Goal: Information Seeking & Learning: Learn about a topic

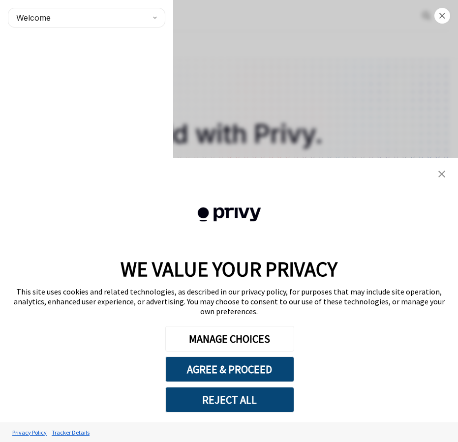
click at [245, 79] on div "Close navigation Welcome" at bounding box center [229, 221] width 458 height 442
type textarea "*"
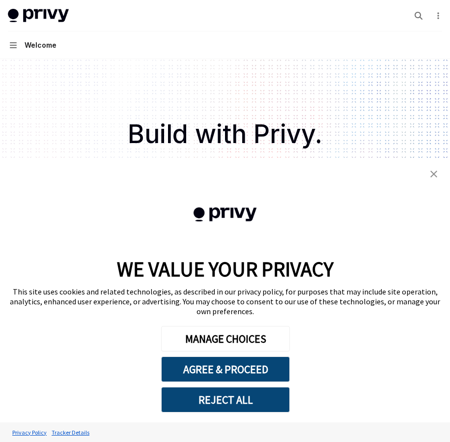
click at [430, 177] on link "close banner" at bounding box center [434, 174] width 20 height 20
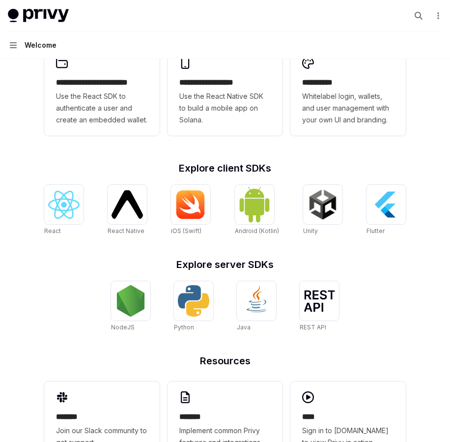
scroll to position [295, 0]
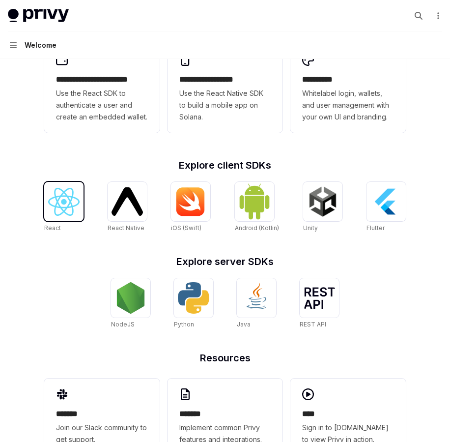
click at [69, 202] on img at bounding box center [63, 202] width 31 height 28
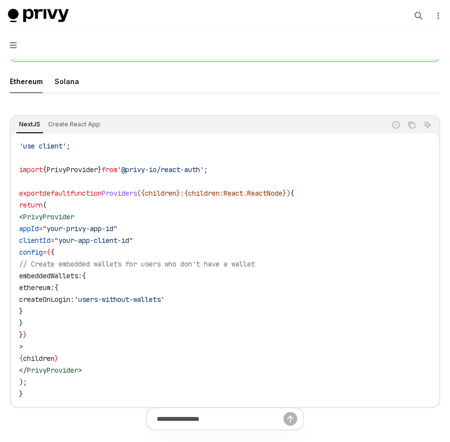
scroll to position [354, 0]
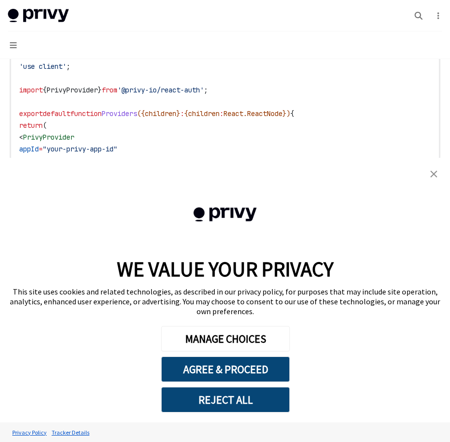
click at [430, 175] on link "close banner" at bounding box center [434, 174] width 20 height 20
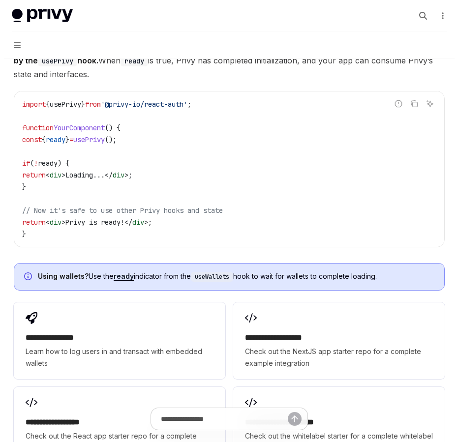
scroll to position [1062, 0]
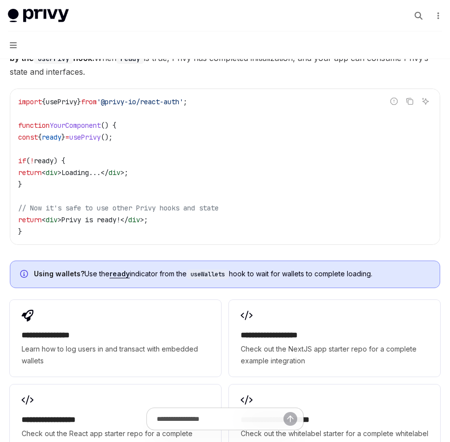
click at [17, 47] on button "Navigation" at bounding box center [225, 45] width 450 height 28
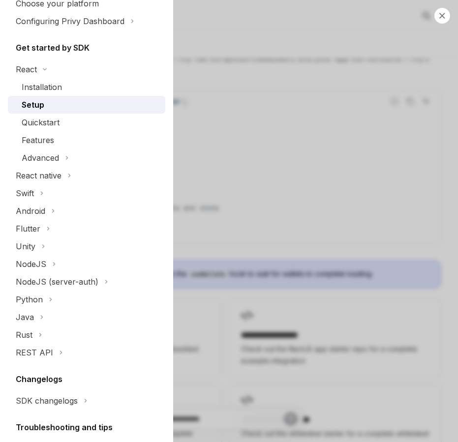
scroll to position [0, 0]
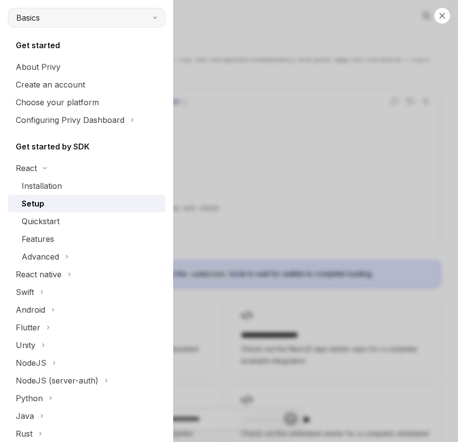
click at [87, 20] on button "Basics" at bounding box center [86, 18] width 157 height 20
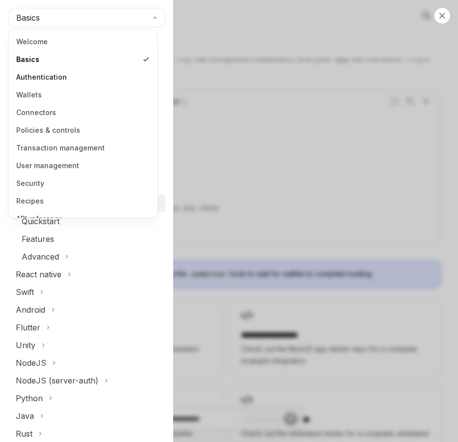
click at [48, 79] on link "Authentication" at bounding box center [82, 77] width 143 height 18
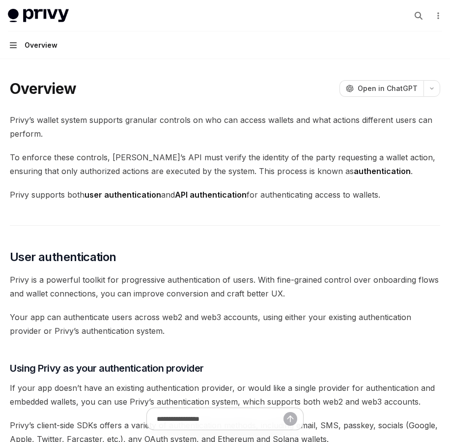
click at [16, 44] on icon "button" at bounding box center [13, 45] width 7 height 8
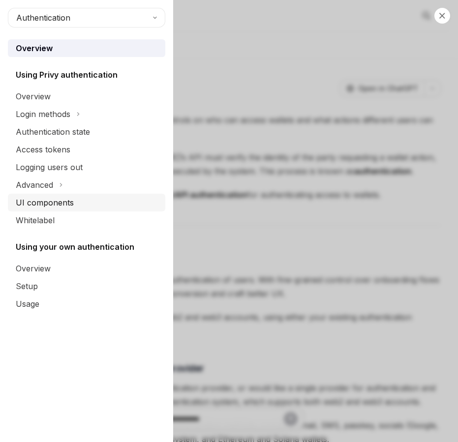
click at [66, 199] on div "UI components" at bounding box center [45, 203] width 58 height 12
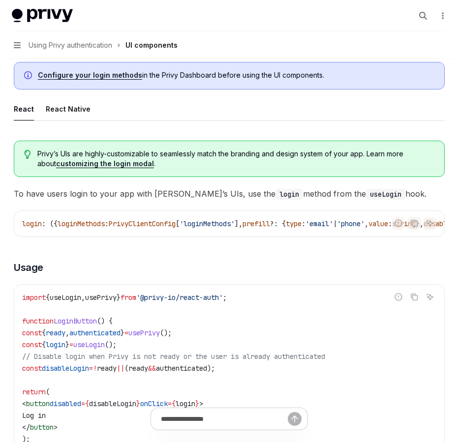
scroll to position [649, 0]
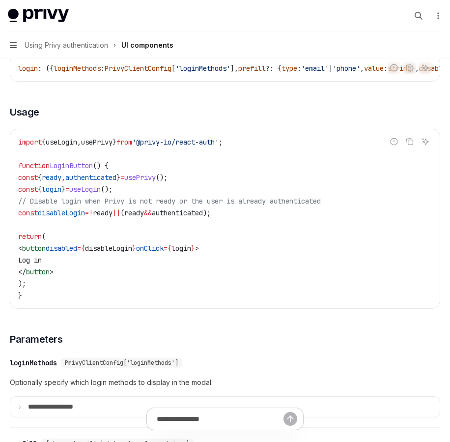
click at [16, 46] on icon "button" at bounding box center [13, 45] width 7 height 8
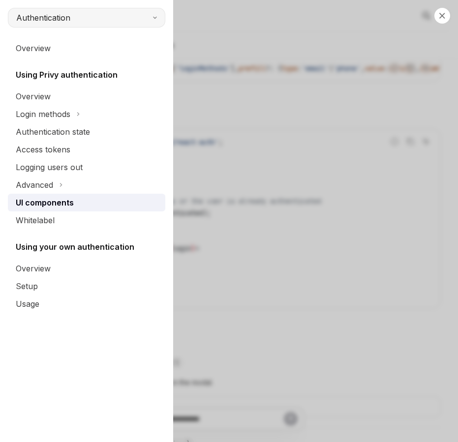
click at [72, 20] on button "Authentication" at bounding box center [86, 18] width 157 height 20
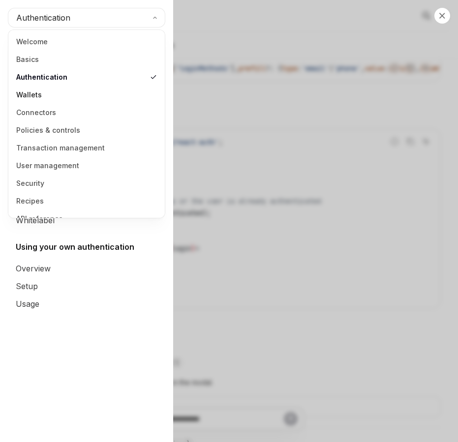
click at [58, 97] on link "Wallets" at bounding box center [86, 95] width 150 height 18
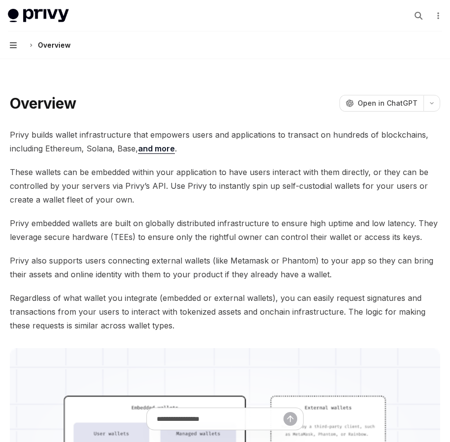
click at [12, 45] on icon "button" at bounding box center [13, 45] width 7 height 6
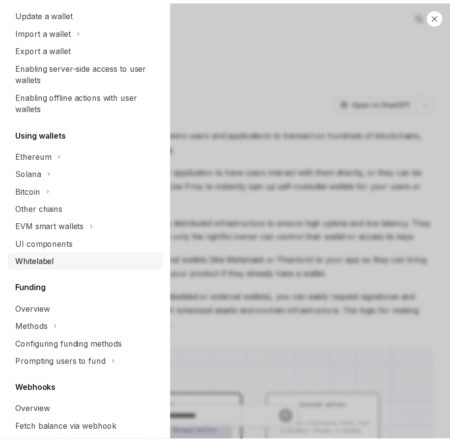
scroll to position [177, 0]
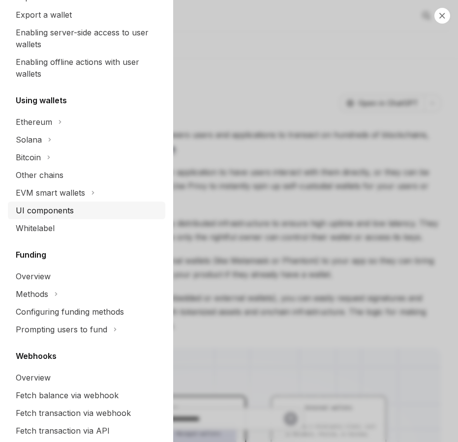
click at [55, 205] on div "UI components" at bounding box center [45, 210] width 58 height 12
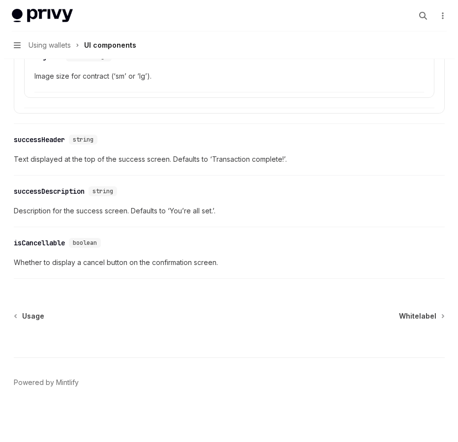
scroll to position [1877, 0]
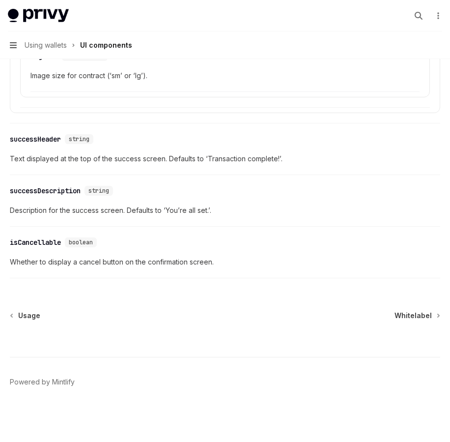
click at [16, 41] on icon "button" at bounding box center [13, 45] width 7 height 8
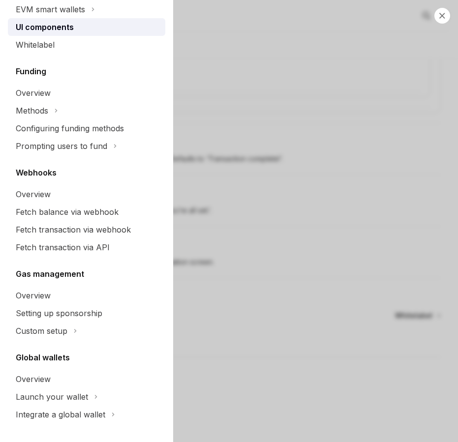
scroll to position [365, 0]
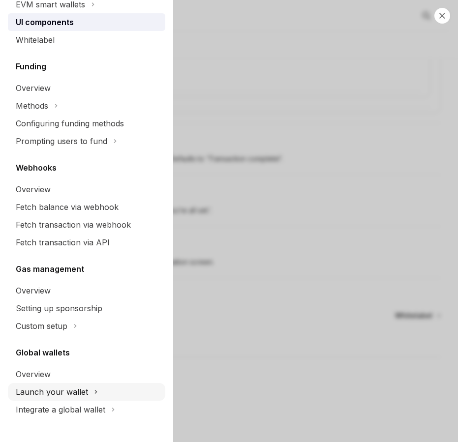
click at [99, 388] on button "Launch your wallet" at bounding box center [86, 392] width 157 height 18
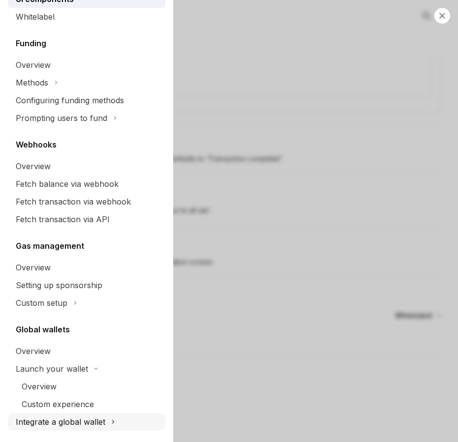
scroll to position [401, 0]
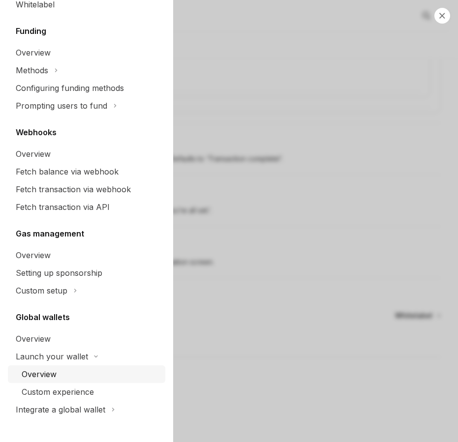
click at [72, 366] on link "Overview" at bounding box center [86, 374] width 157 height 18
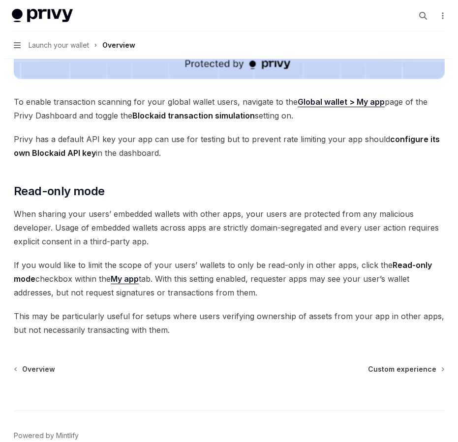
scroll to position [826, 0]
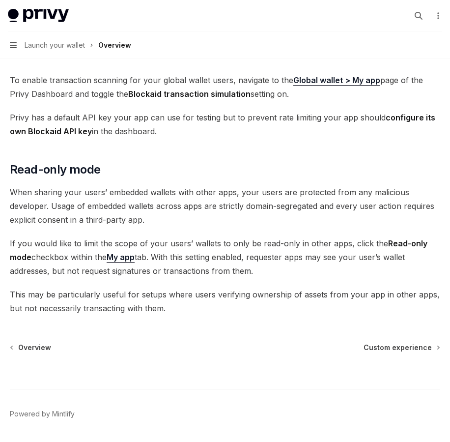
click at [15, 44] on icon "button" at bounding box center [13, 45] width 7 height 8
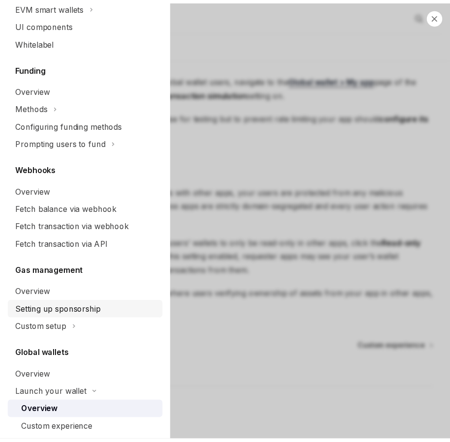
scroll to position [401, 0]
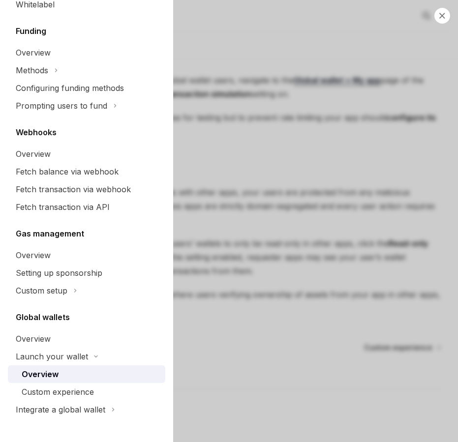
click at [224, 166] on div "Close navigation Wallets Wallets overview Chain support Embedded wallets Create…" at bounding box center [229, 221] width 458 height 442
type textarea "*"
